Goal: Submit feedback/report problem

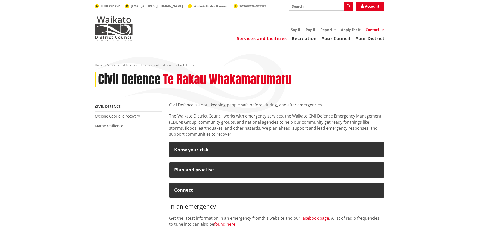
click at [372, 30] on link "Contact us" at bounding box center [374, 29] width 19 height 5
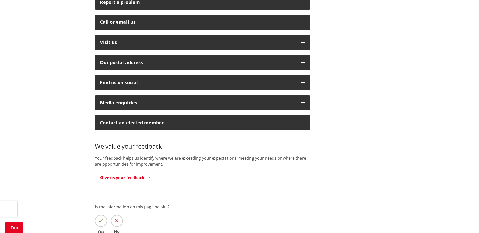
scroll to position [139, 0]
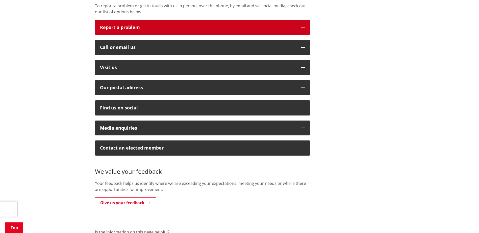
click at [305, 21] on button "Report a problem" at bounding box center [202, 27] width 215 height 15
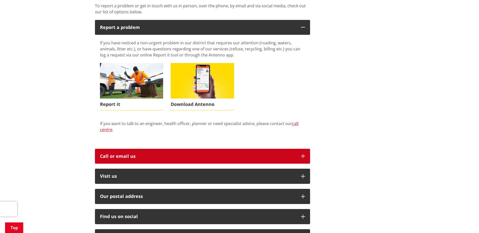
click at [303, 154] on icon "button" at bounding box center [303, 156] width 4 height 4
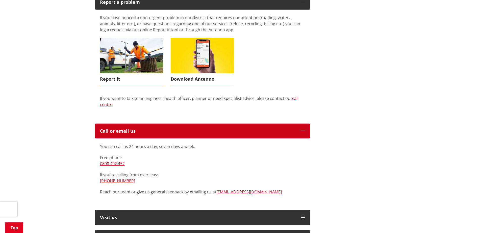
scroll to position [189, 0]
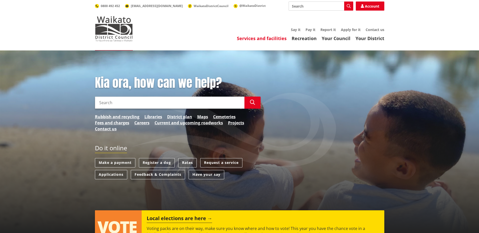
click at [276, 38] on link "Services and facilities" at bounding box center [262, 38] width 50 height 6
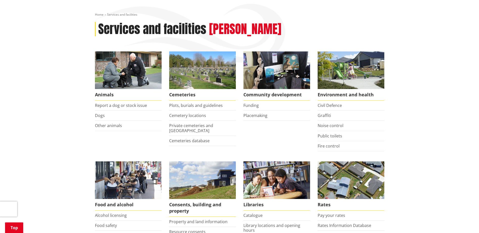
scroll to position [76, 0]
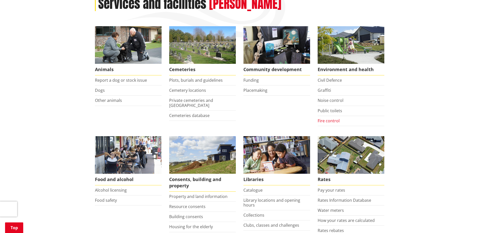
click at [332, 122] on link "Fire control" at bounding box center [328, 121] width 22 height 6
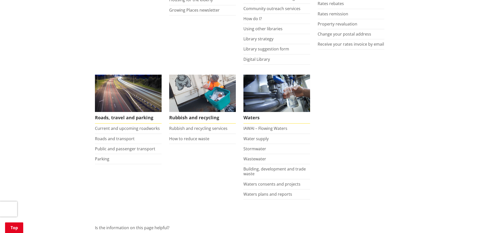
scroll to position [328, 0]
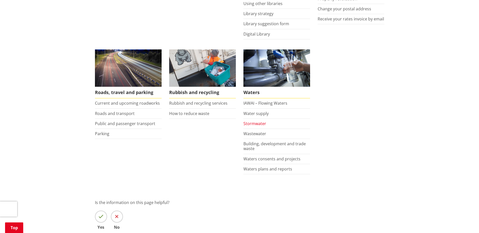
click at [261, 124] on link "Stormwater" at bounding box center [254, 124] width 23 height 6
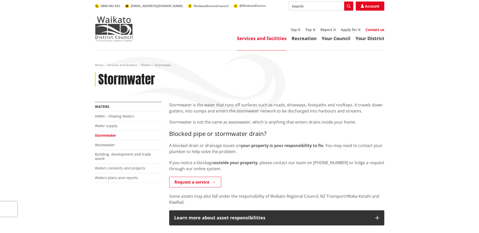
click at [375, 30] on link "Contact us" at bounding box center [374, 29] width 19 height 5
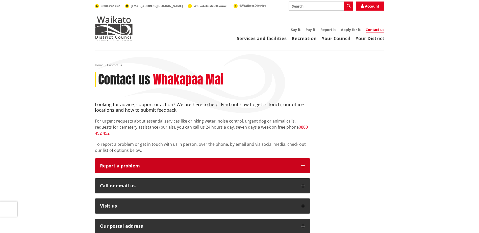
click at [304, 164] on icon "button" at bounding box center [303, 166] width 4 height 4
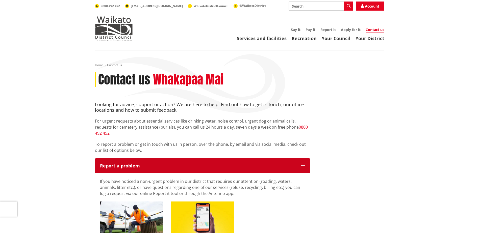
scroll to position [76, 0]
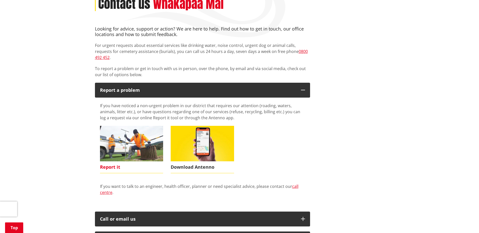
click at [107, 162] on span "Report it" at bounding box center [131, 168] width 63 height 12
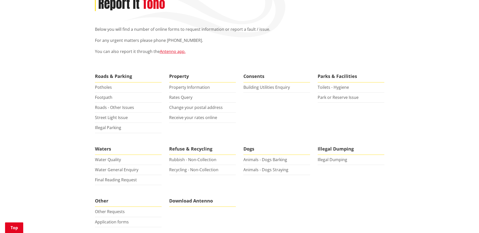
scroll to position [101, 0]
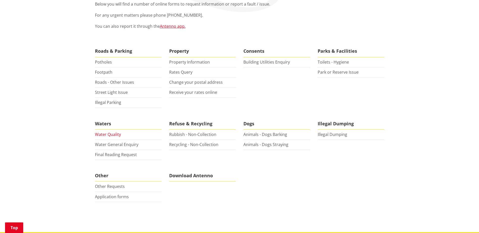
click at [116, 135] on link "Water Quality" at bounding box center [108, 135] width 26 height 6
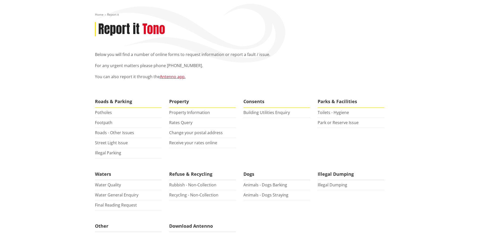
scroll to position [0, 0]
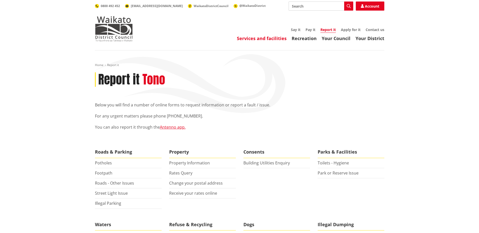
click at [274, 38] on link "Services and facilities" at bounding box center [262, 38] width 50 height 6
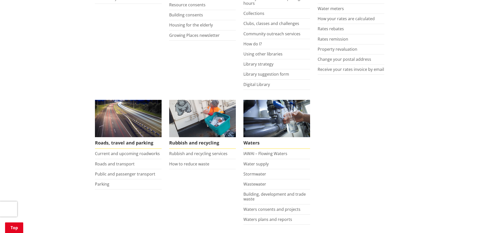
scroll to position [303, 0]
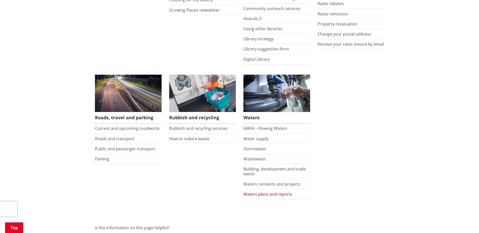
click at [262, 195] on link "Waters plans and reports" at bounding box center [267, 195] width 49 height 6
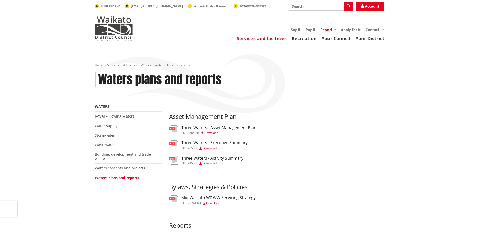
click at [326, 29] on link "Report it" at bounding box center [327, 29] width 15 height 5
